Goal: Consume media (video, audio)

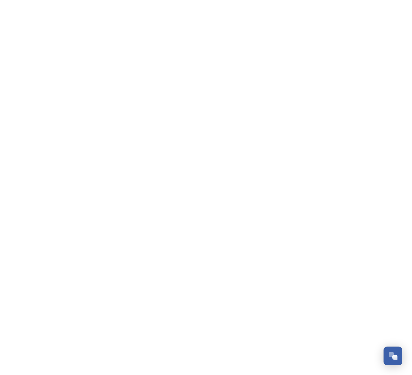
scroll to position [104, 0]
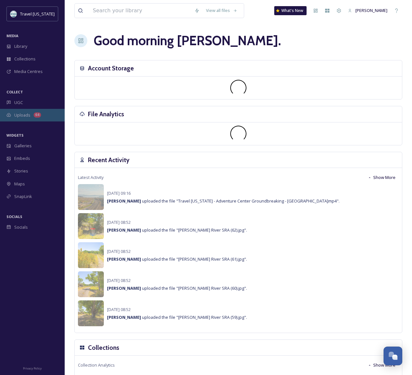
click at [39, 114] on div "64" at bounding box center [37, 115] width 7 height 5
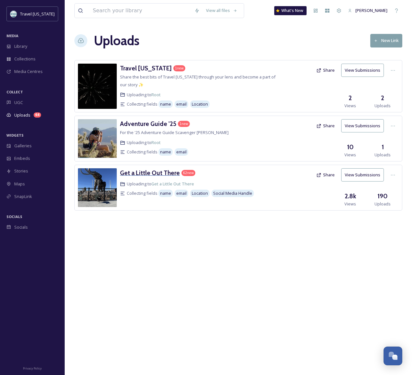
click at [151, 174] on h3 "Get a Little Out There" at bounding box center [150, 173] width 60 height 8
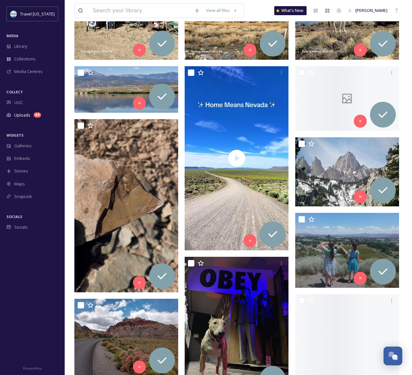
scroll to position [365, 0]
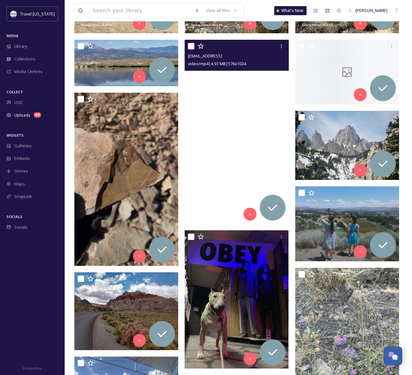
click at [271, 161] on video "ext_1759570822.192806_A.Bludworthrealestate@gmail.com-v12044gd0000d3g2qn7og65l3…" at bounding box center [237, 132] width 104 height 185
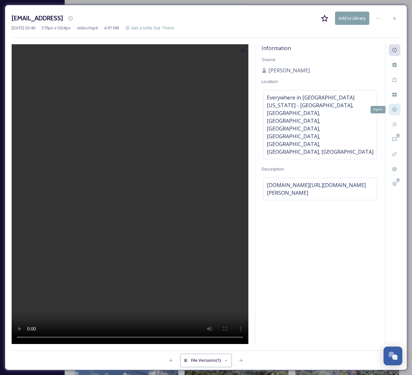
click at [395, 110] on icon at bounding box center [394, 109] width 5 height 5
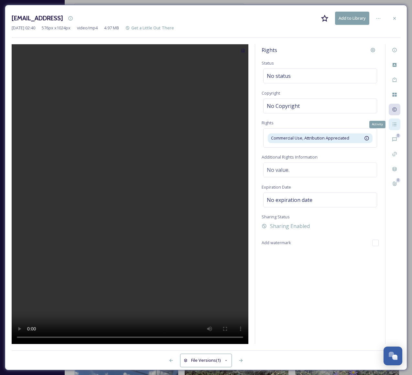
click at [394, 126] on icon at bounding box center [394, 124] width 5 height 5
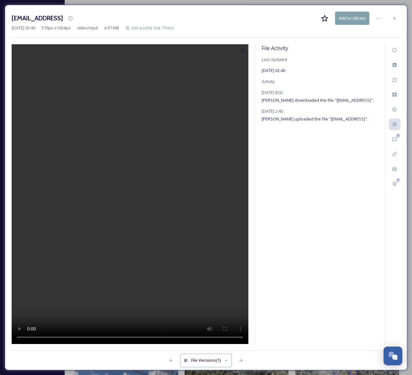
drag, startPoint x: 314, startPoint y: 142, endPoint x: 379, endPoint y: 145, distance: 65.0
click at [368, 122] on span "[PERSON_NAME] uploaded the file "[EMAIL_ADDRESS]"." at bounding box center [315, 119] width 106 height 6
copy span "[EMAIL_ADDRESS][DOMAIN_NAME]"
click at [392, 51] on icon at bounding box center [394, 50] width 5 height 5
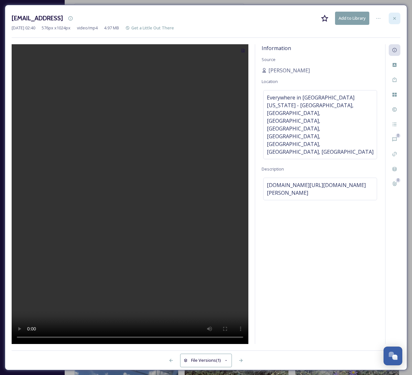
click at [398, 15] on div at bounding box center [395, 19] width 12 height 12
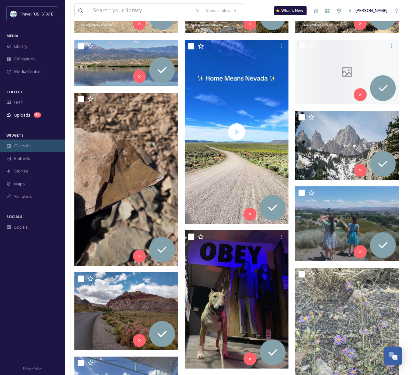
click at [26, 144] on span "Galleries" at bounding box center [22, 146] width 17 height 6
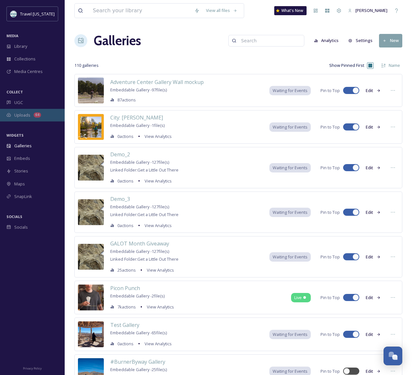
click at [27, 110] on div "Uploads 64" at bounding box center [32, 115] width 65 height 13
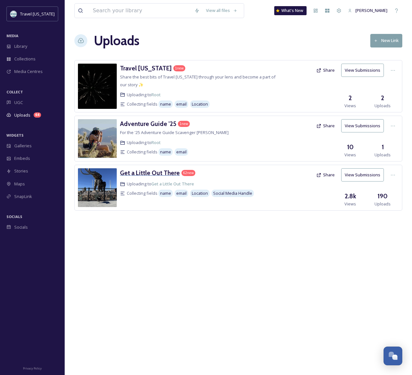
click at [159, 174] on h3 "Get a Little Out There" at bounding box center [150, 173] width 60 height 8
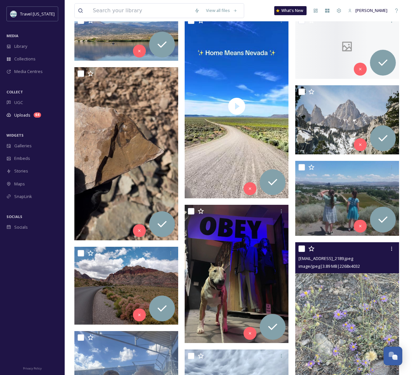
scroll to position [380, 0]
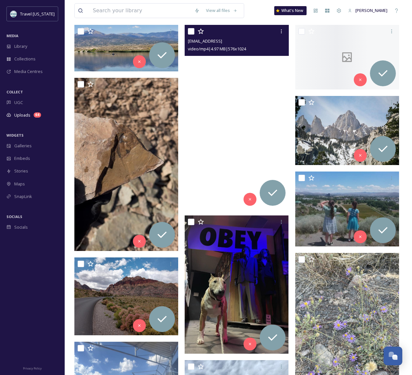
click at [241, 146] on video "ext_1759570822.192806_A.Bludworthrealestate@gmail.com-v12044gd0000d3g2qn7og65l3…" at bounding box center [237, 117] width 104 height 185
